Goal: Information Seeking & Learning: Learn about a topic

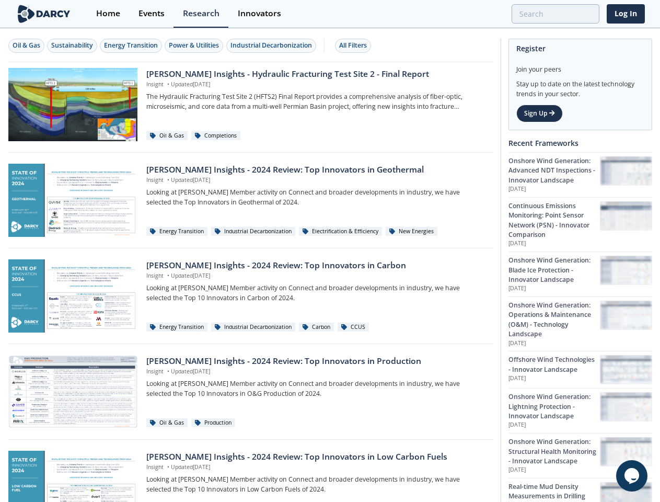
click at [27, 45] on div "Oil & Gas" at bounding box center [27, 45] width 28 height 9
click at [73, 45] on div "Sustainability" at bounding box center [72, 45] width 42 height 9
click at [132, 45] on div "Energy Transition" at bounding box center [131, 45] width 54 height 9
click at [195, 45] on div "Power & Utilities" at bounding box center [194, 45] width 50 height 9
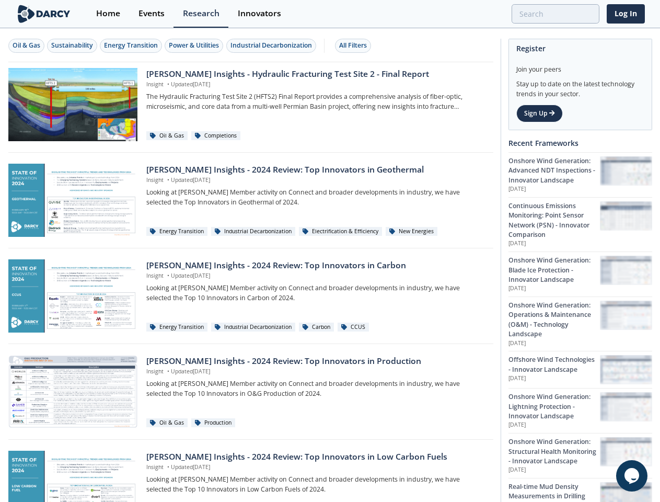
click at [273, 45] on div "Industrial Decarbonization" at bounding box center [270, 45] width 81 height 9
click at [356, 45] on div "All Filters" at bounding box center [353, 45] width 28 height 9
click at [632, 475] on icon "$i18n('chat', 'chat_widget')" at bounding box center [631, 476] width 15 height 16
